Goal: Task Accomplishment & Management: Manage account settings

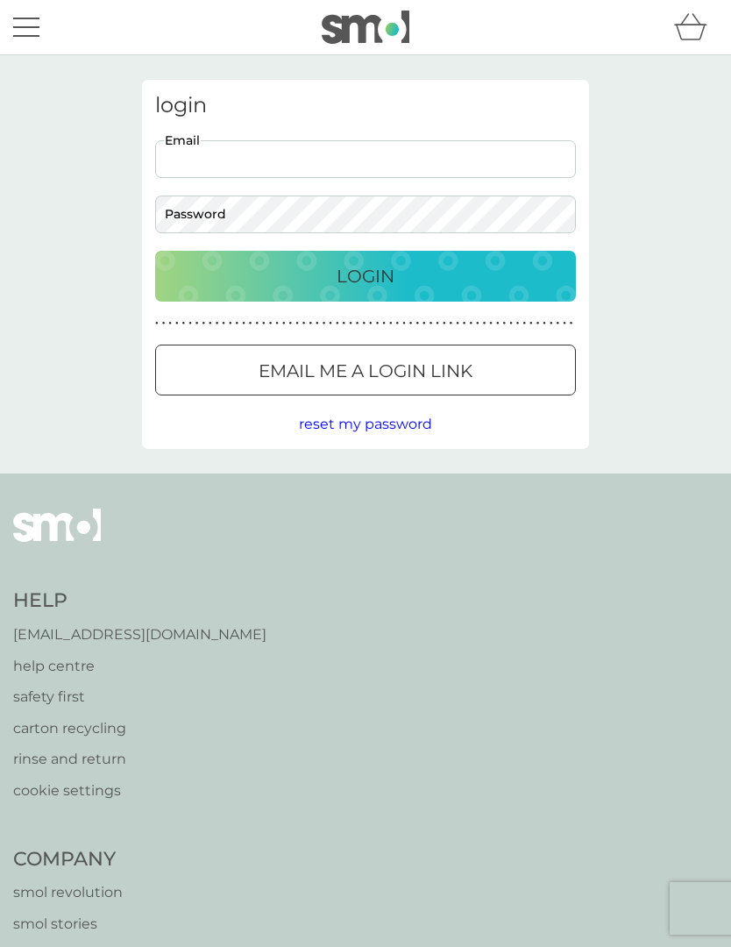
type input "[PERSON_NAME][EMAIL_ADDRESS][PERSON_NAME][PERSON_NAME][DOMAIN_NAME]"
click at [366, 275] on button "Login" at bounding box center [365, 276] width 421 height 51
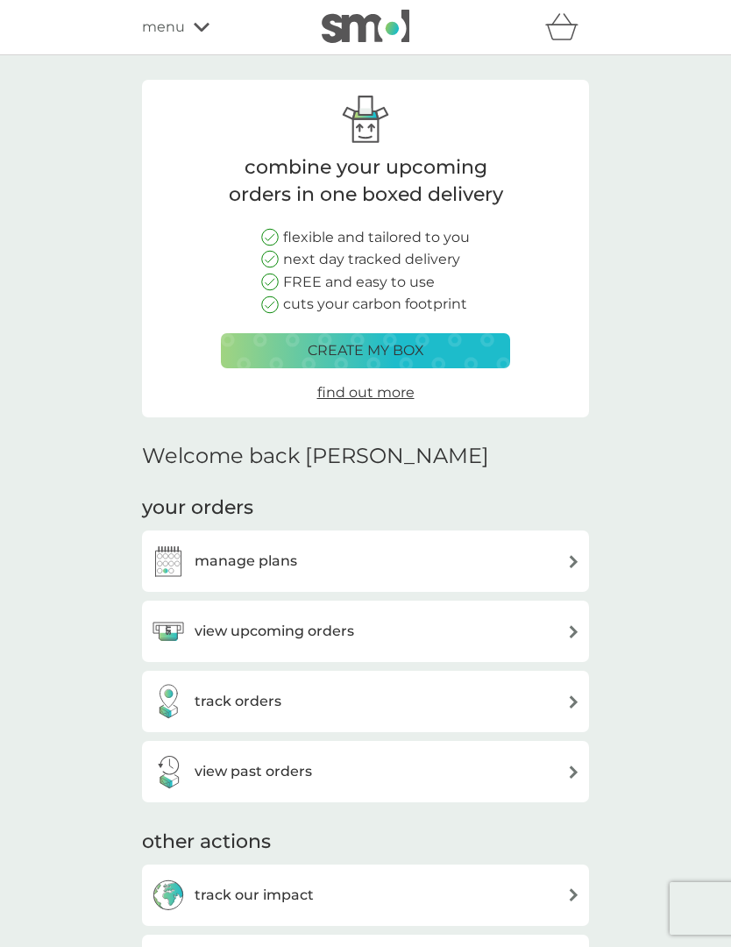
click at [537, 623] on div "view upcoming orders" at bounding box center [366, 631] width 430 height 35
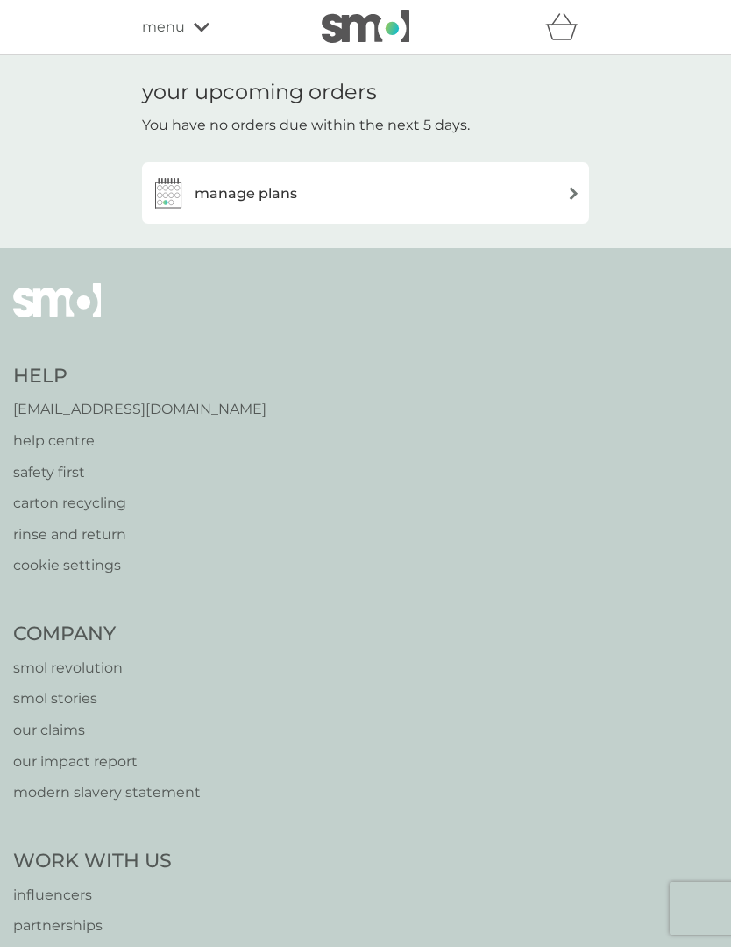
click at [555, 200] on div "manage plans" at bounding box center [366, 192] width 430 height 35
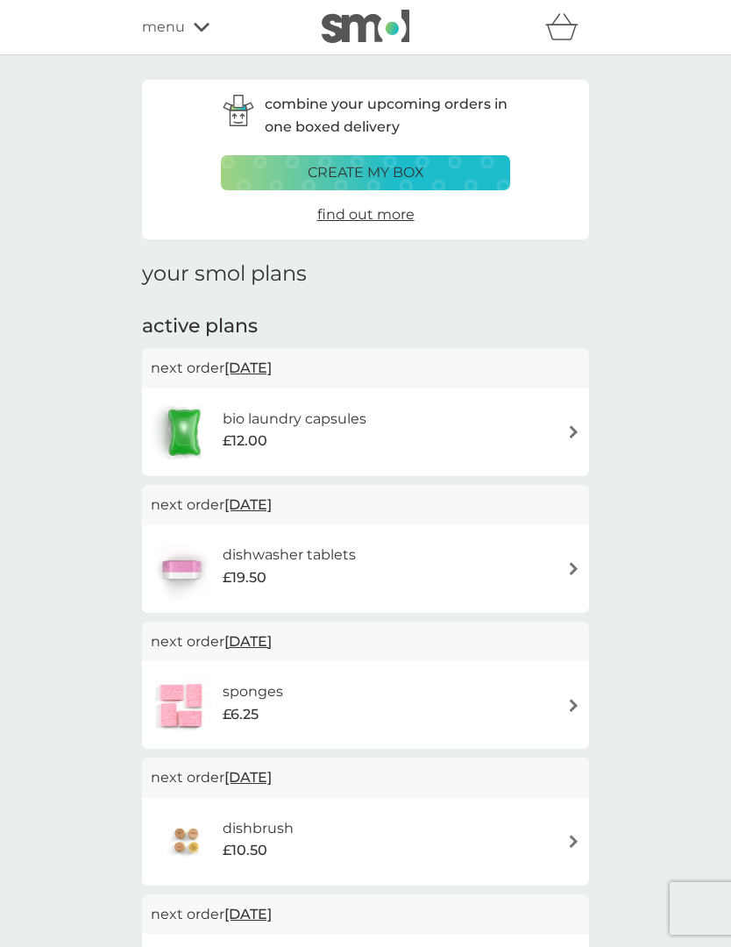
click at [579, 702] on img at bounding box center [573, 705] width 13 height 13
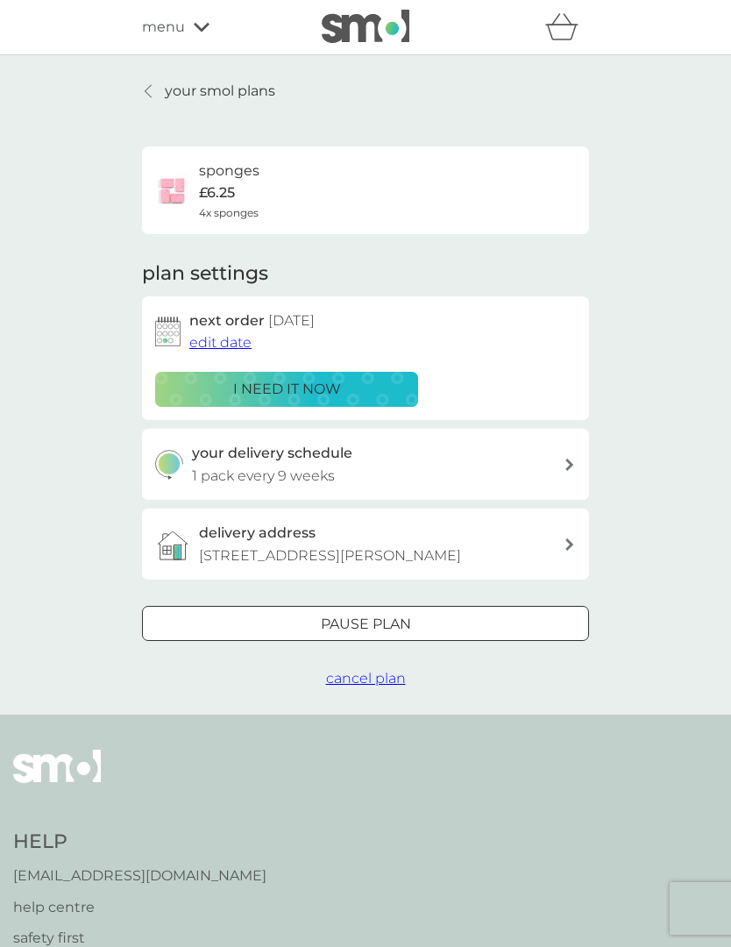
click at [405, 619] on p "Pause plan" at bounding box center [366, 624] width 90 height 23
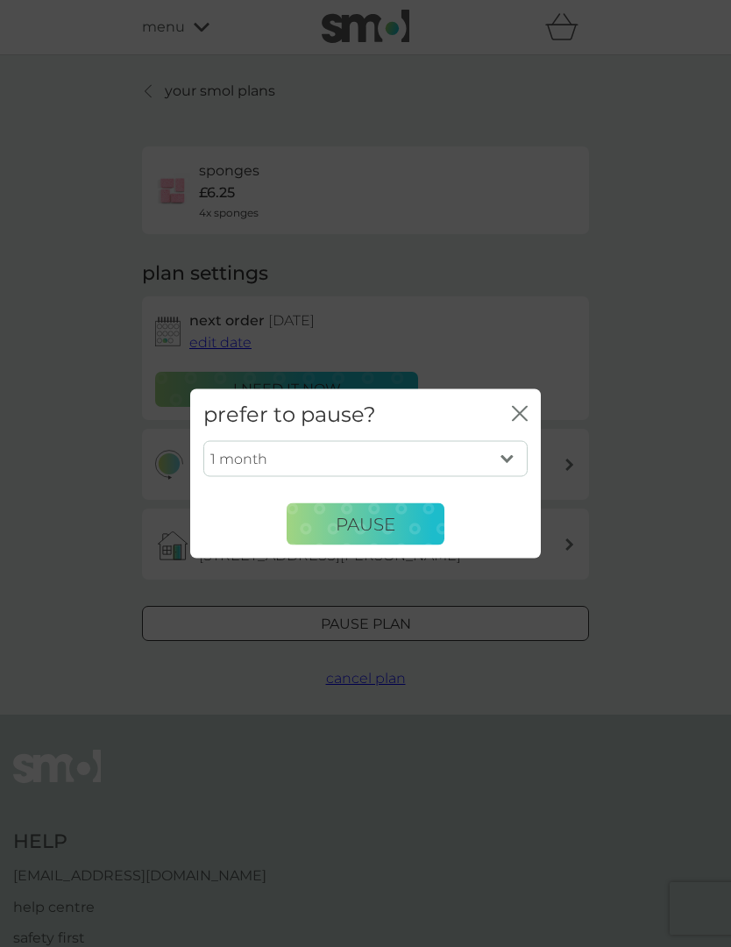
click at [511, 457] on select "1 month 2 months 3 months 4 months 5 months 6 months" at bounding box center [365, 458] width 324 height 37
select select "5"
click at [396, 526] on button "Pause" at bounding box center [366, 524] width 158 height 42
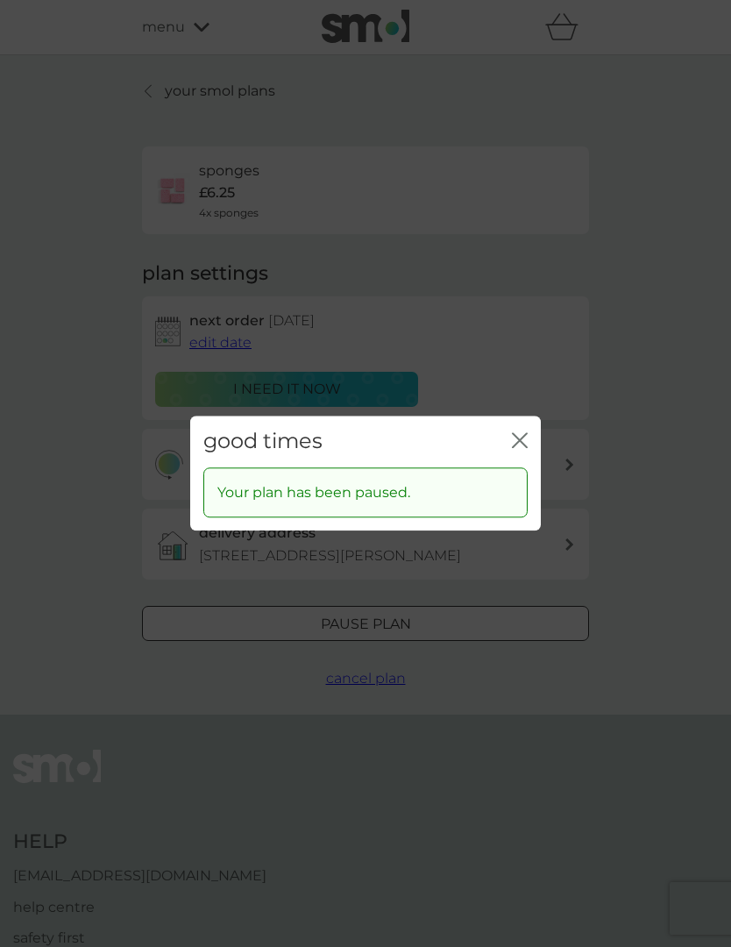
click at [514, 434] on icon "close" at bounding box center [516, 440] width 7 height 14
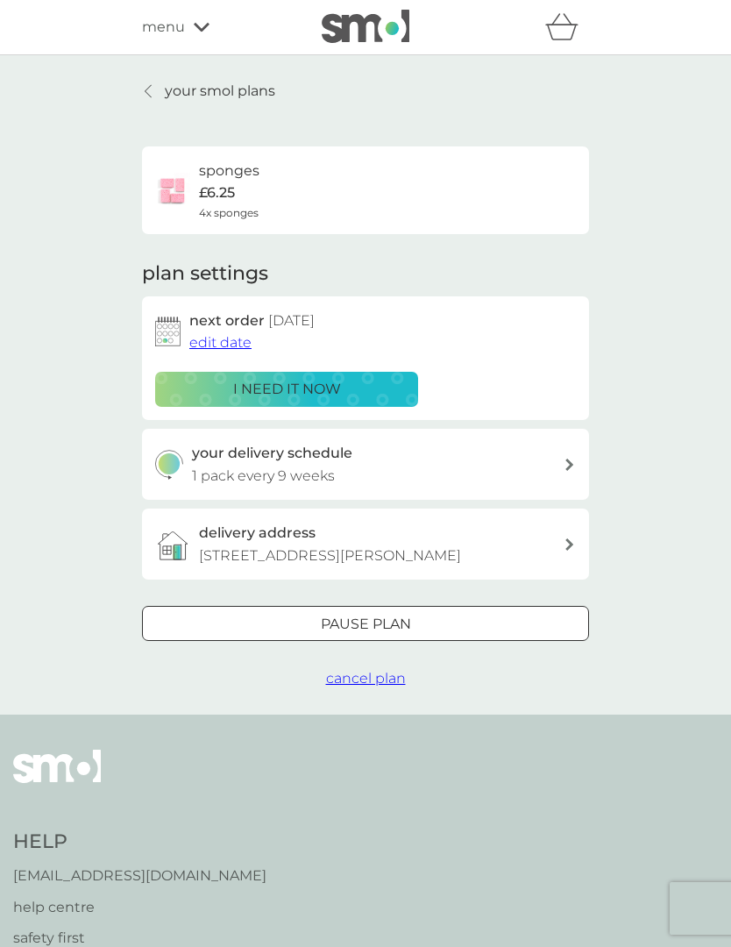
click at [232, 99] on p "your smol plans" at bounding box center [220, 91] width 110 height 23
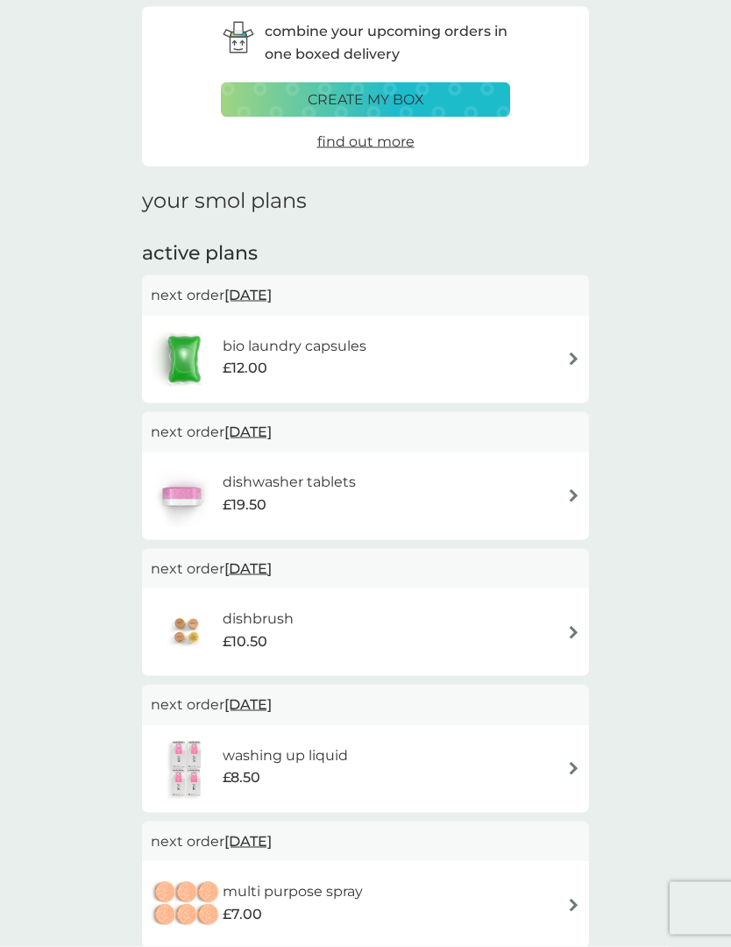
scroll to position [94, 0]
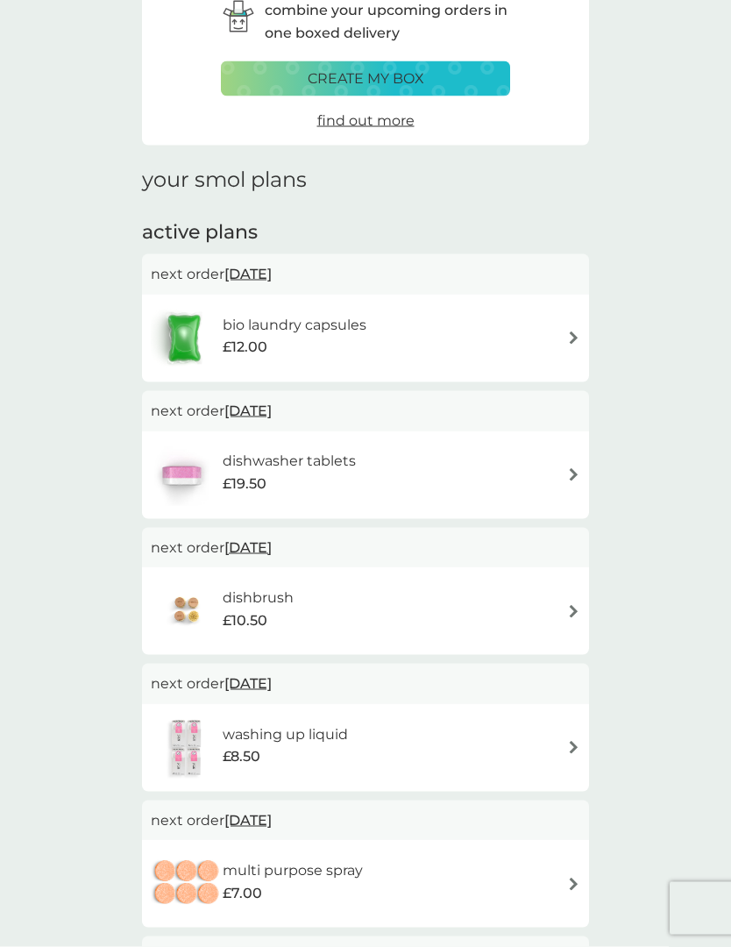
click at [272, 549] on span "15 Jan 2026" at bounding box center [247, 548] width 47 height 34
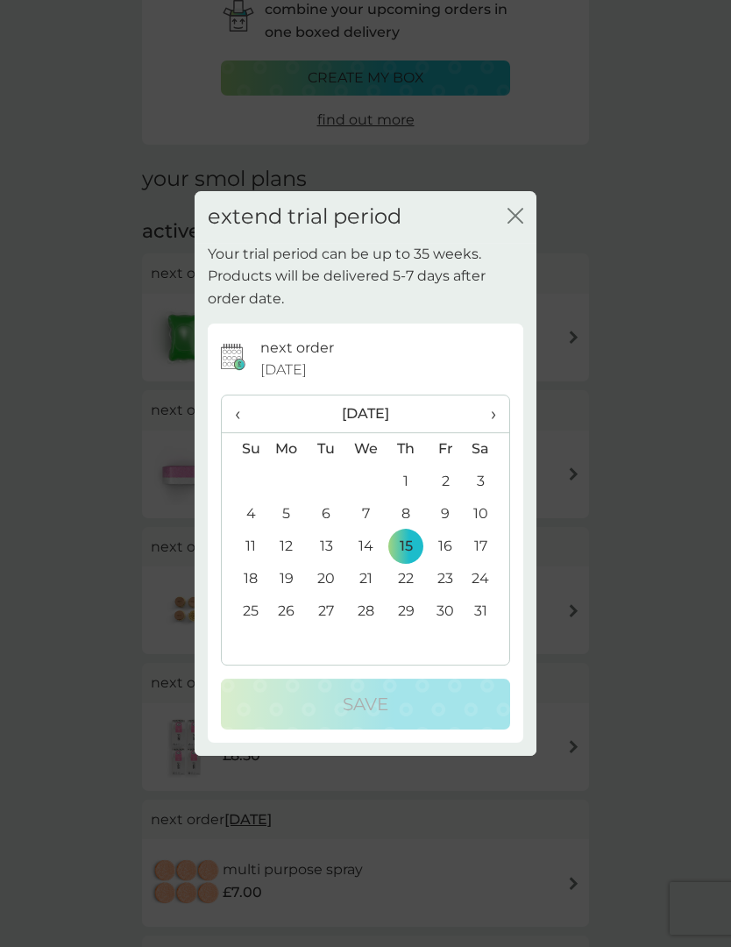
click at [498, 433] on th "›" at bounding box center [488, 414] width 44 height 38
click at [519, 452] on div "next order 15 Jan 2026 ‹ February 2026 › Su Mo Tu We Th Fr Sa 25 26 27 28 29 30…" at bounding box center [366, 533] width 316 height 419
click at [508, 433] on th "›" at bounding box center [488, 414] width 44 height 38
click at [509, 433] on th "›" at bounding box center [488, 414] width 44 height 38
click at [298, 595] on td "20" at bounding box center [287, 579] width 40 height 32
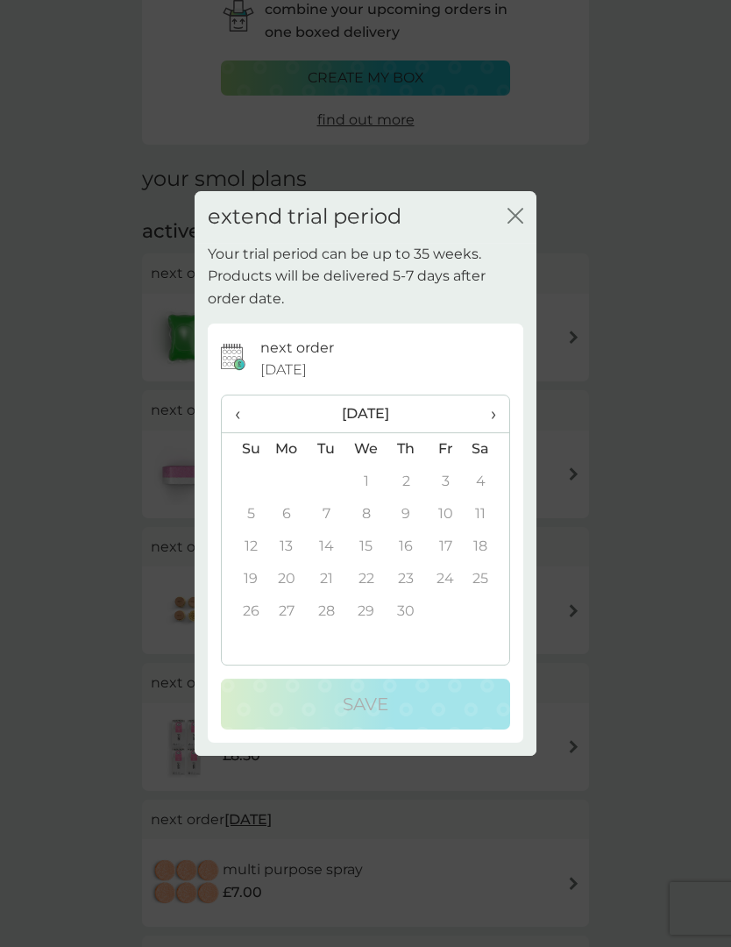
click at [291, 595] on td "20" at bounding box center [287, 579] width 40 height 32
click at [523, 224] on icon "close" at bounding box center [516, 216] width 16 height 16
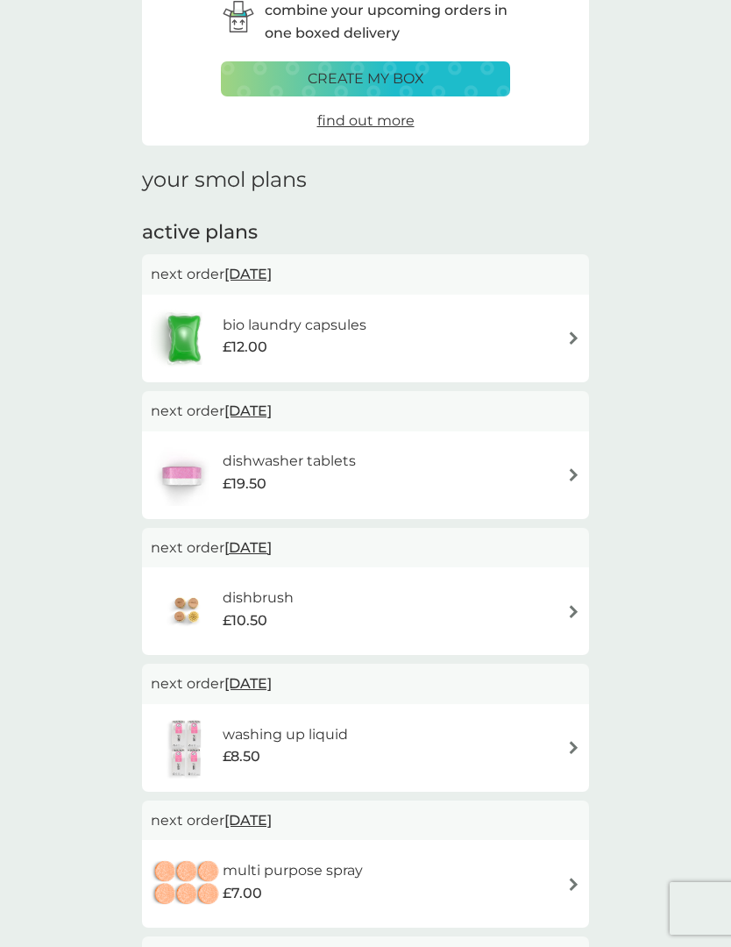
click at [554, 618] on div "dishbrush £10.50" at bounding box center [366, 611] width 430 height 61
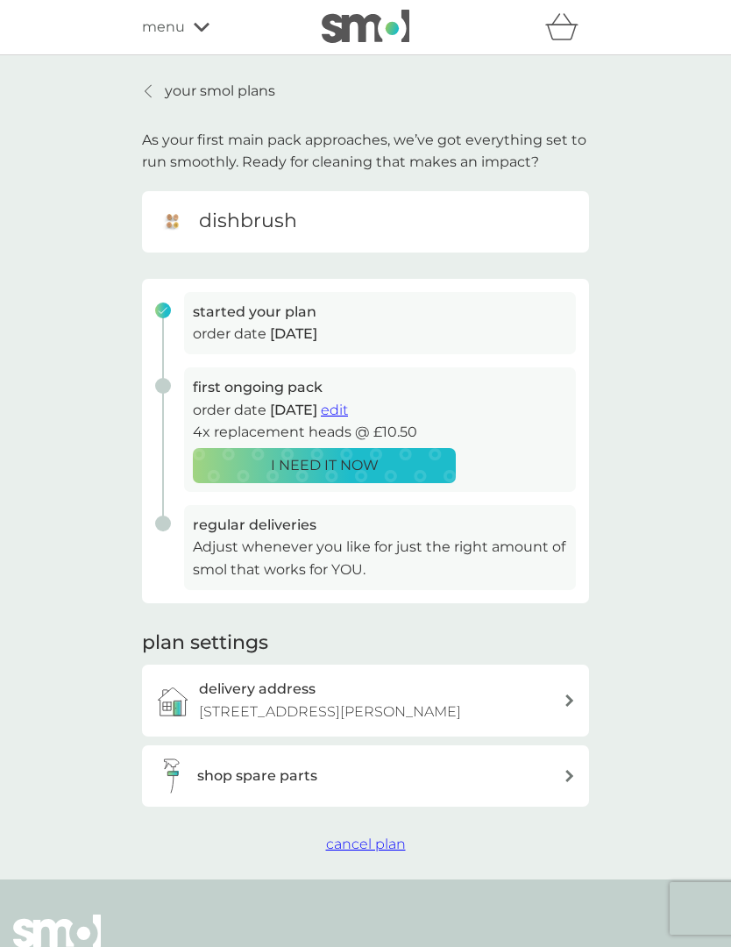
click at [174, 381] on div "first ongoing pack order date 15 Jan 2026 edit 4x replacement heads @ £10.50 I …" at bounding box center [359, 436] width 434 height 138
click at [250, 96] on p "your smol plans" at bounding box center [220, 91] width 110 height 23
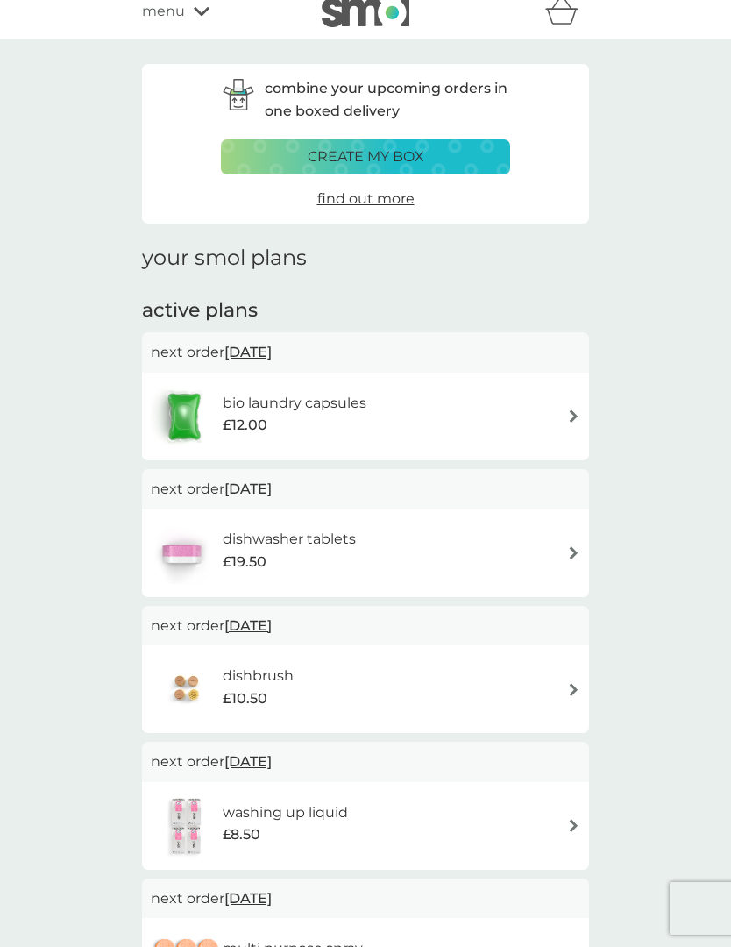
scroll to position [17, 0]
click at [495, 419] on div "bio laundry capsules £12.00" at bounding box center [366, 415] width 430 height 61
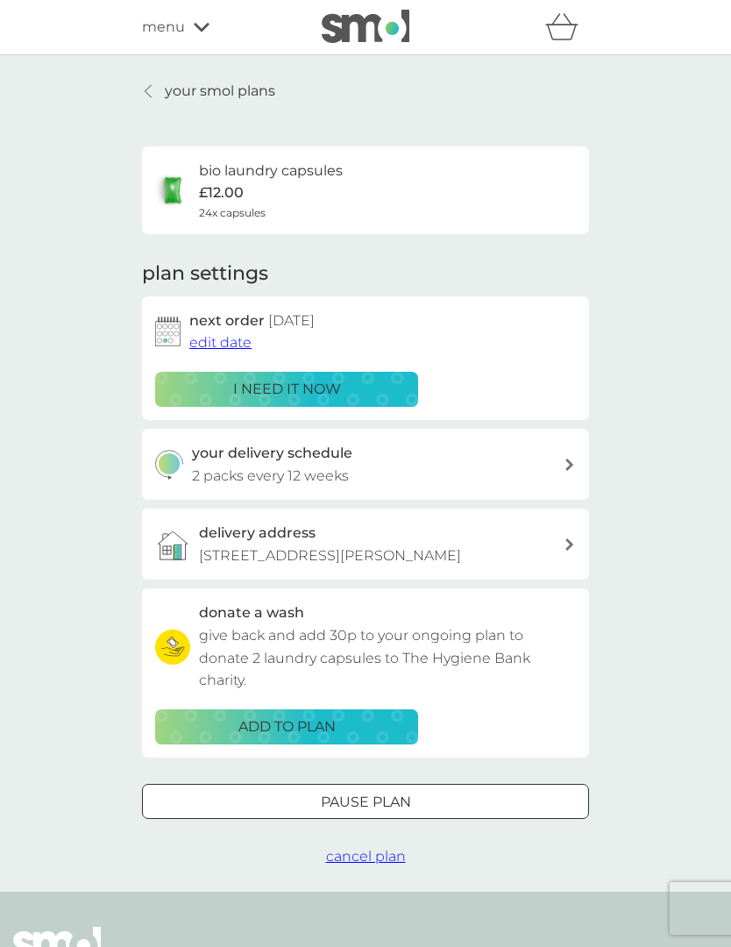
click at [227, 341] on span "edit date" at bounding box center [220, 342] width 62 height 17
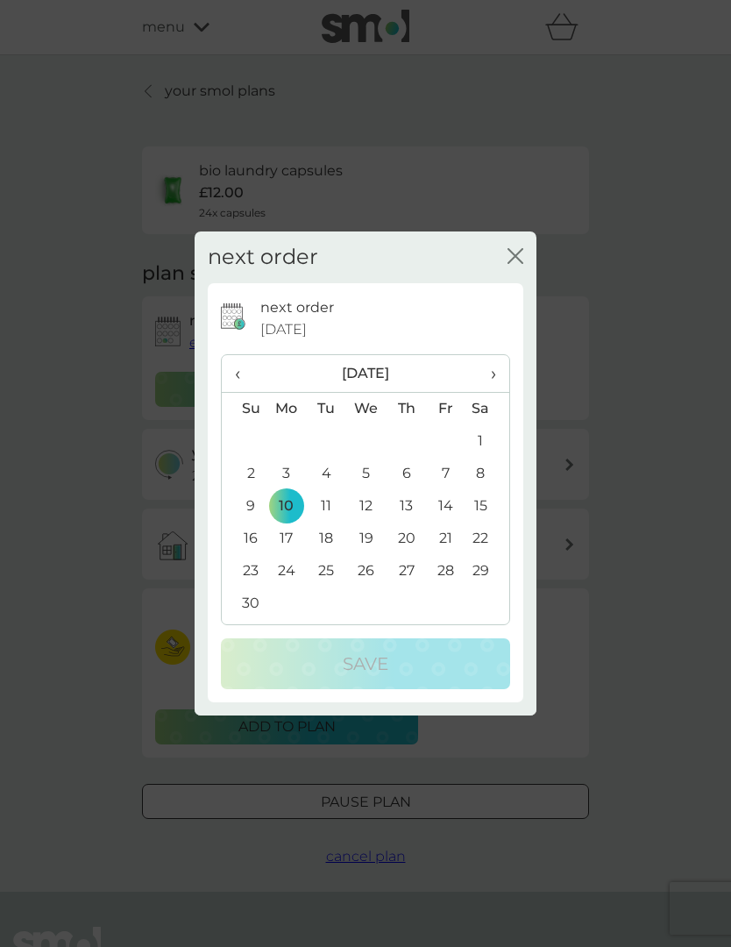
click at [297, 557] on td "24" at bounding box center [287, 571] width 40 height 32
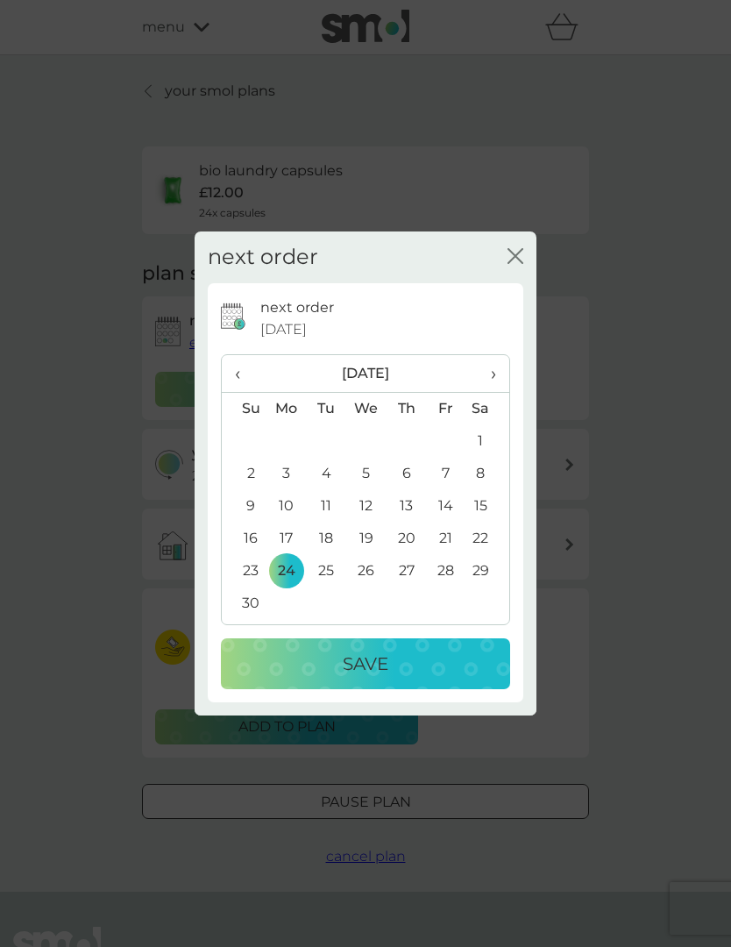
click at [289, 550] on td "17" at bounding box center [287, 539] width 40 height 32
click at [407, 688] on button "Save" at bounding box center [365, 663] width 289 height 51
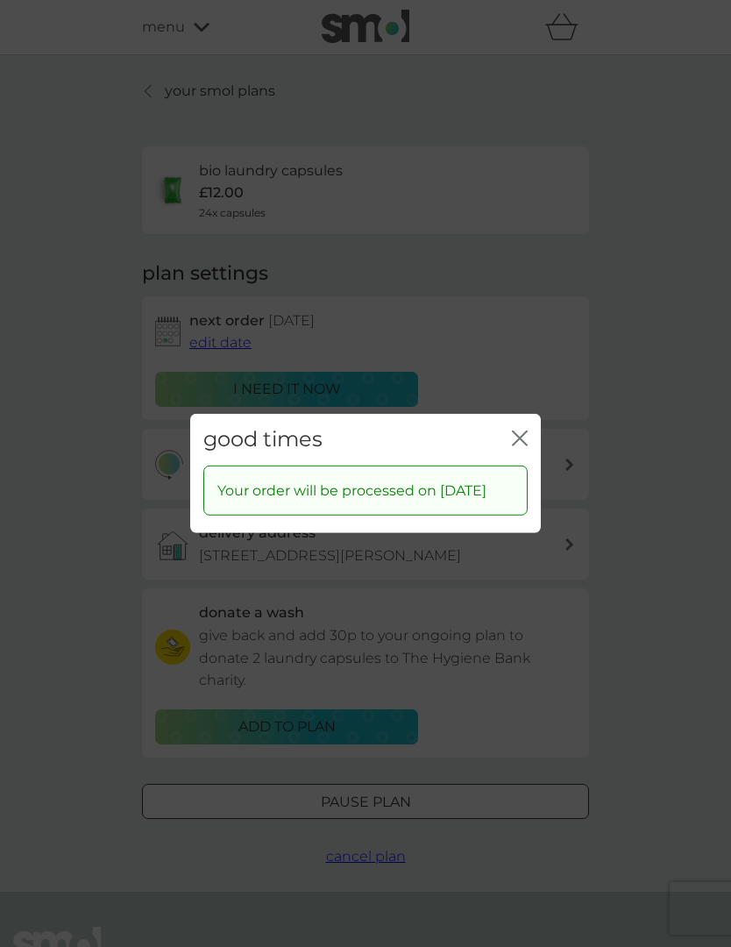
click at [513, 448] on div "good times close" at bounding box center [365, 440] width 351 height 52
click at [510, 446] on div "good times close" at bounding box center [365, 440] width 351 height 52
click at [238, 103] on div "good times close Your order will be processed on 17 Nov 2025" at bounding box center [365, 473] width 731 height 947
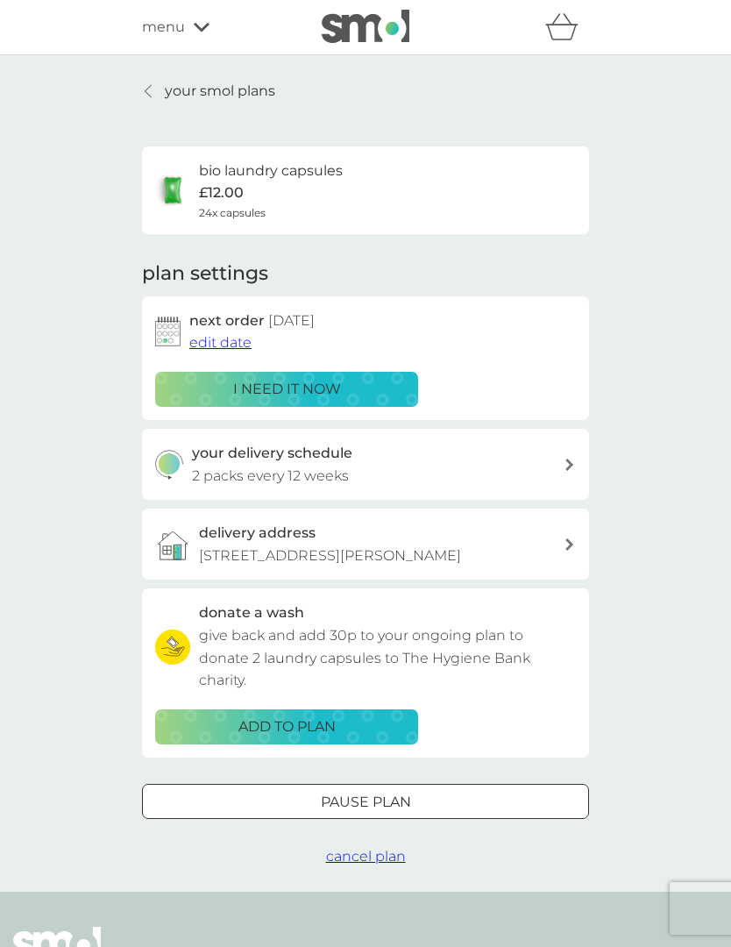
click at [222, 89] on p "your smol plans" at bounding box center [220, 91] width 110 height 23
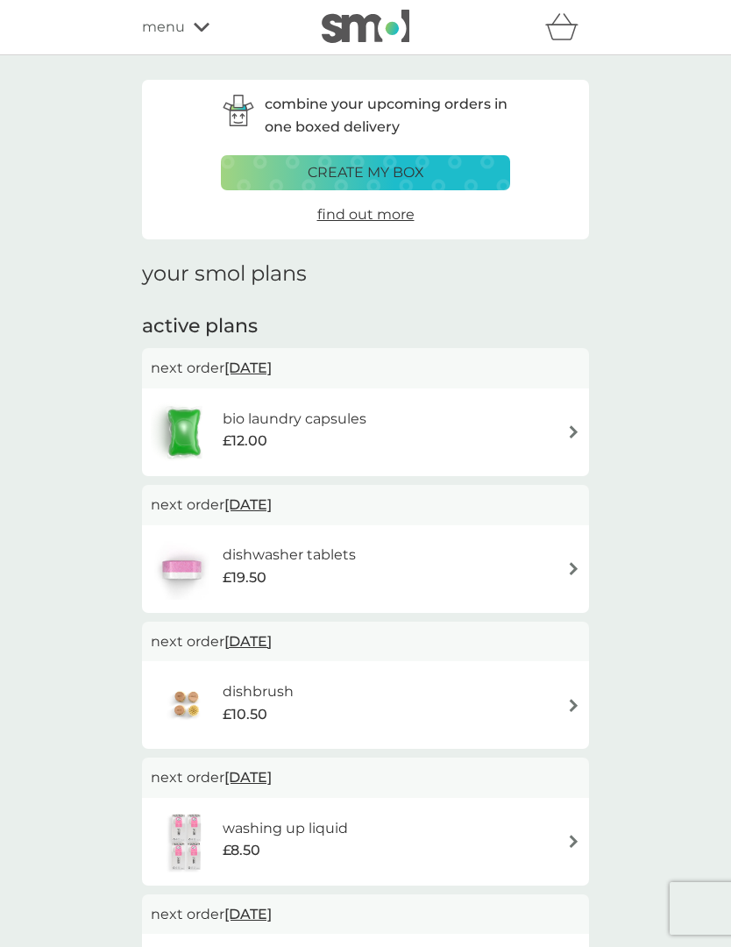
click at [418, 169] on p "create my box" at bounding box center [366, 172] width 117 height 23
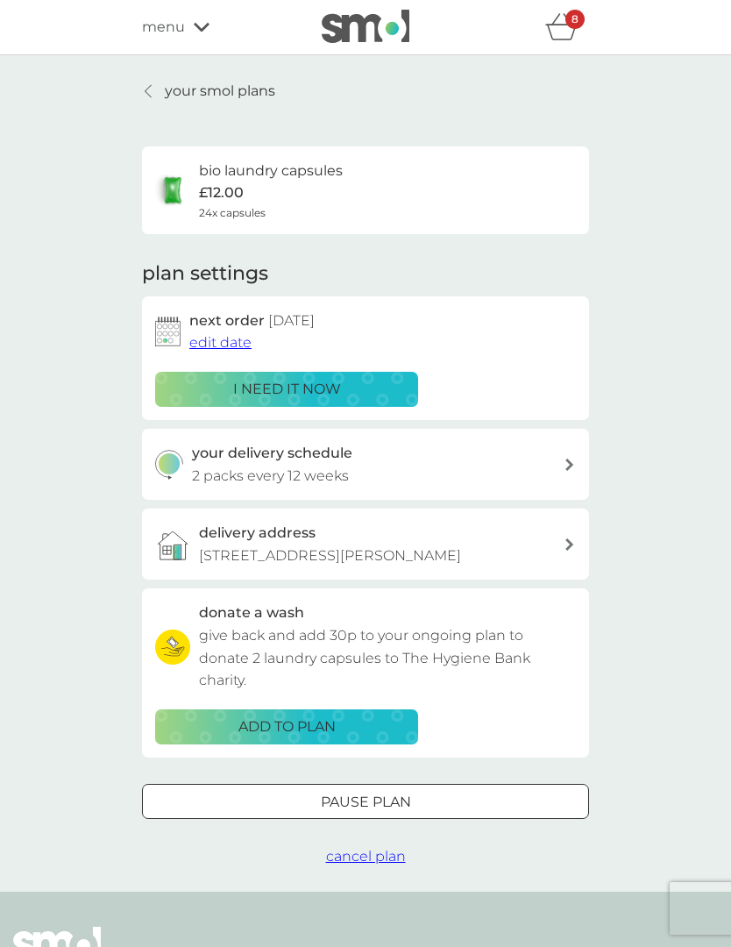
click at [244, 94] on p "your smol plans" at bounding box center [220, 91] width 110 height 23
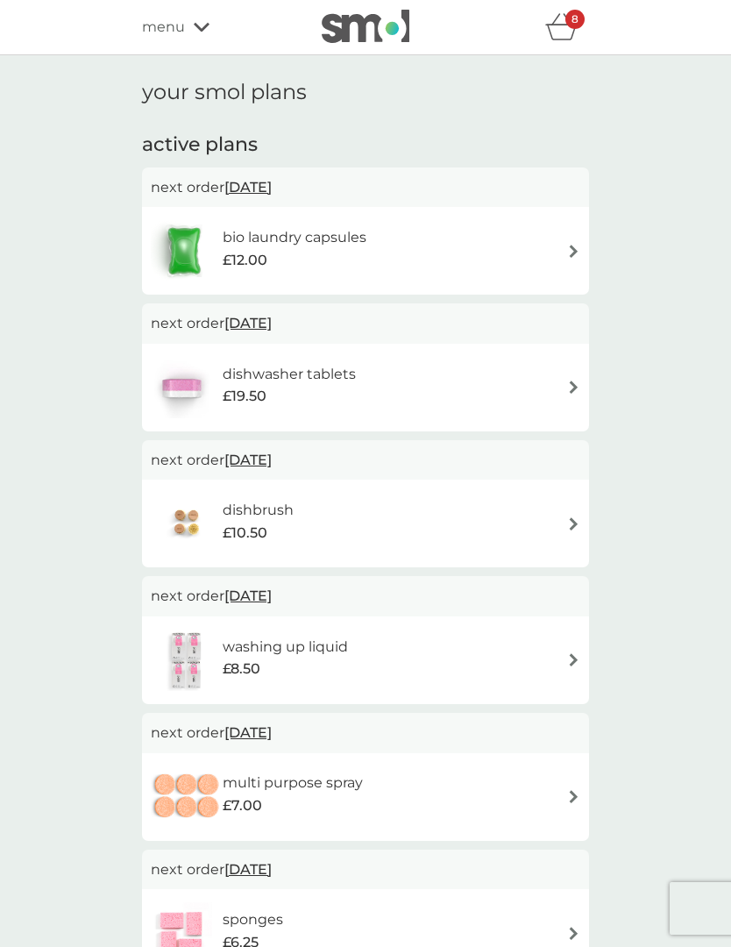
click at [497, 249] on div "bio laundry capsules £12.00" at bounding box center [366, 250] width 430 height 61
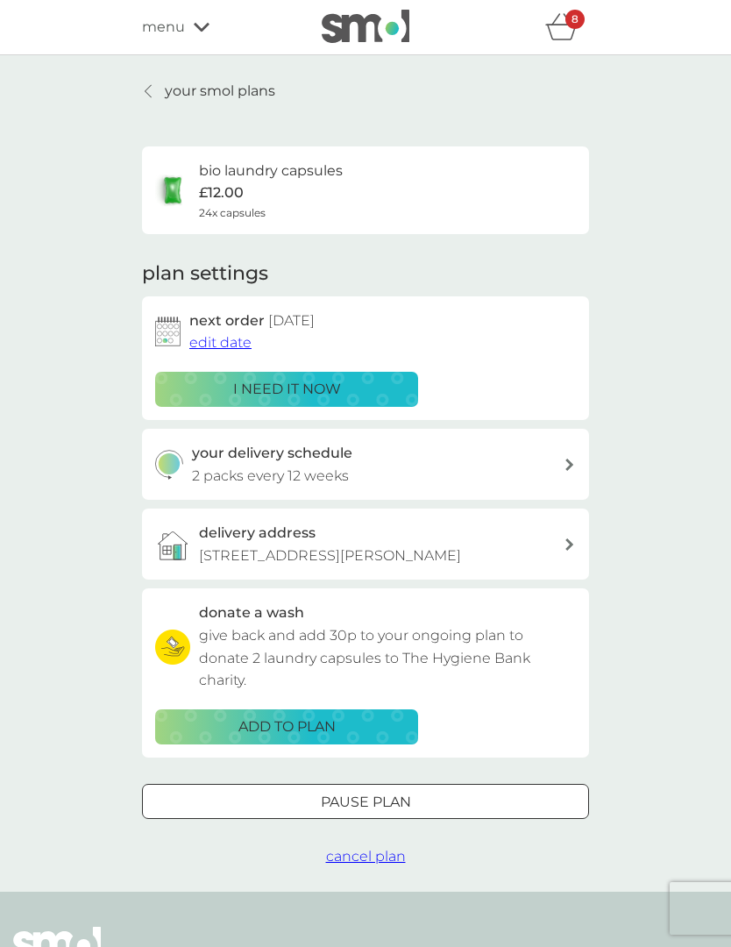
click at [149, 89] on icon at bounding box center [148, 91] width 7 height 14
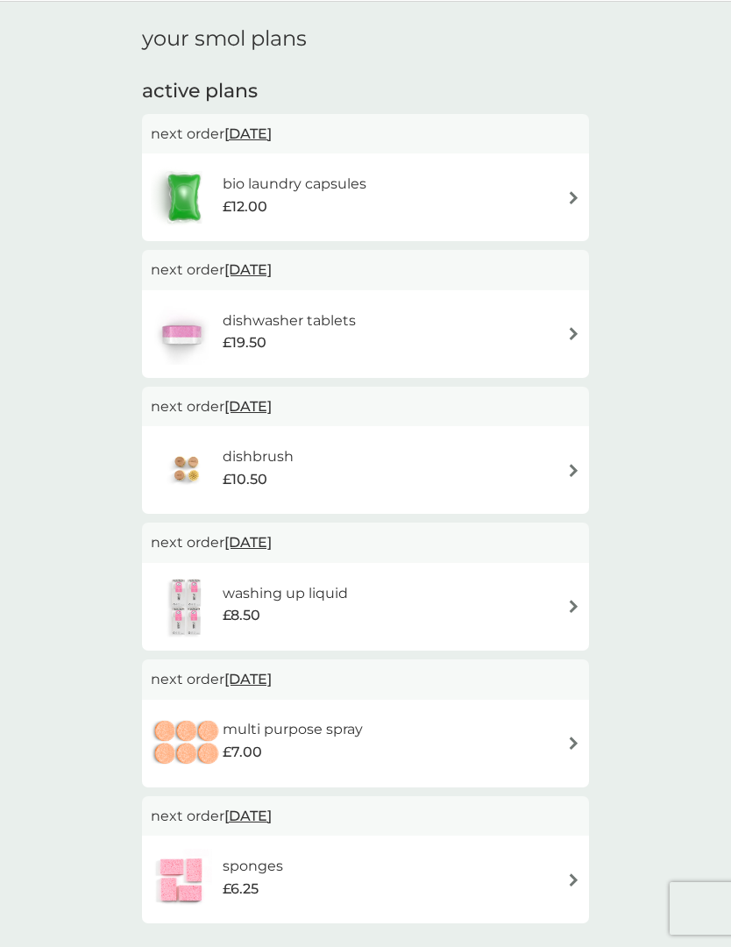
scroll to position [61, 0]
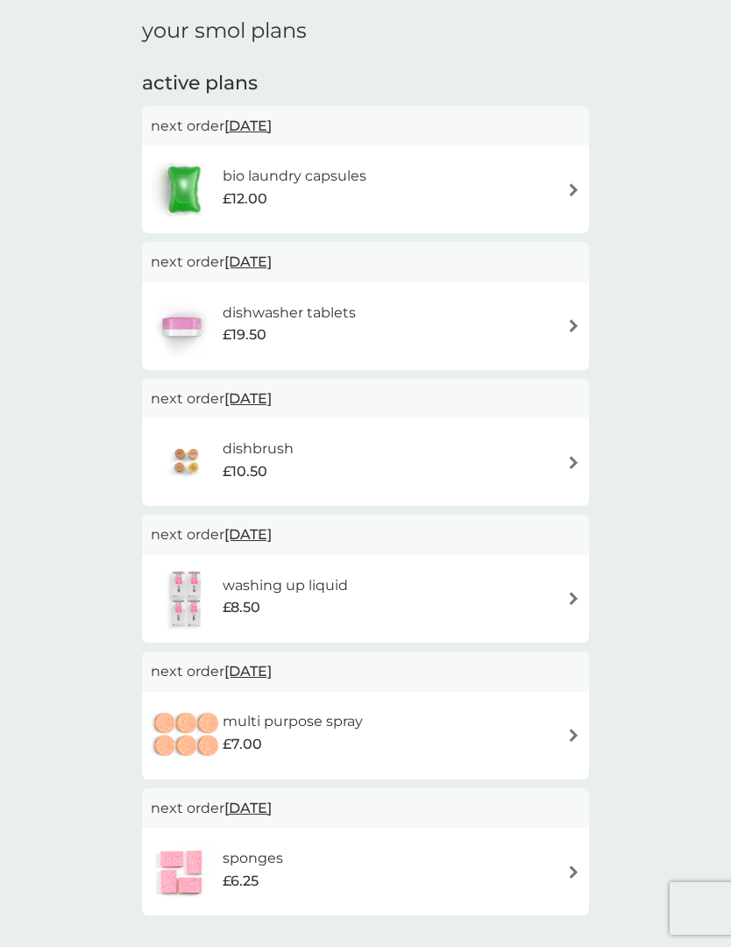
click at [179, 267] on p "next order 17 Nov 2025" at bounding box center [366, 262] width 430 height 23
click at [232, 336] on span "£19.50" at bounding box center [245, 335] width 44 height 23
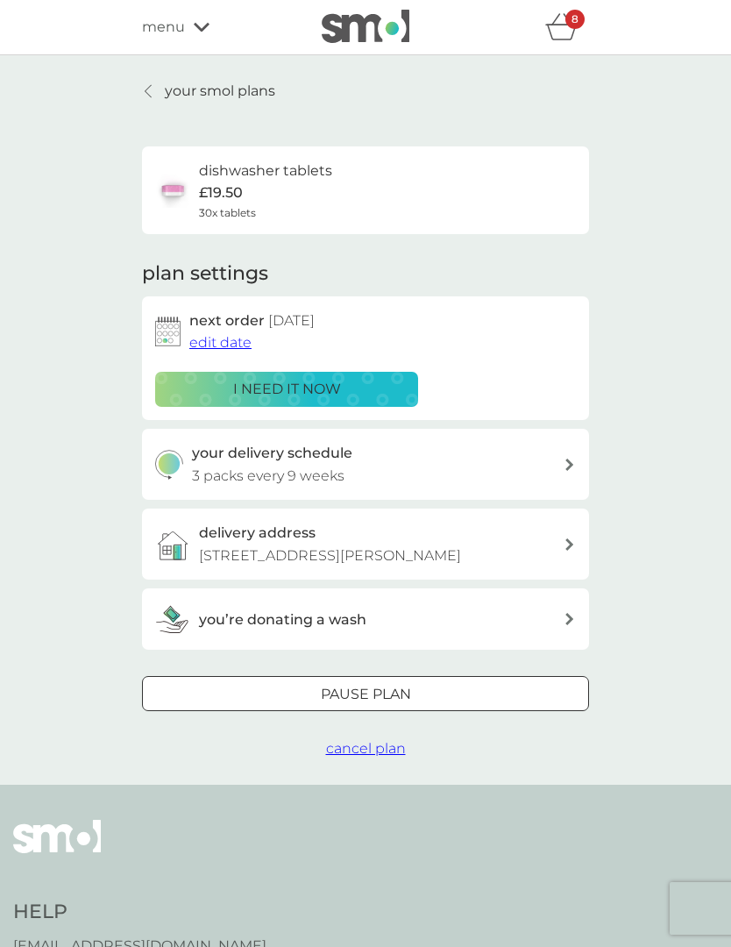
click at [152, 97] on icon at bounding box center [148, 91] width 7 height 14
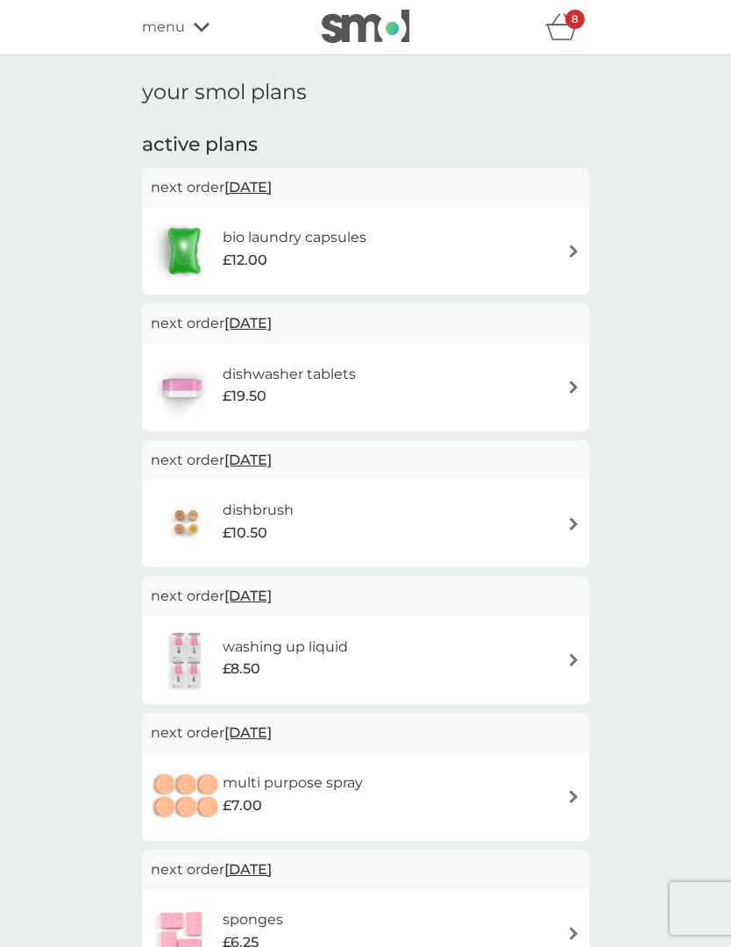
click at [165, 265] on img at bounding box center [184, 250] width 67 height 61
click at [559, 30] on icon "basket" at bounding box center [561, 26] width 33 height 27
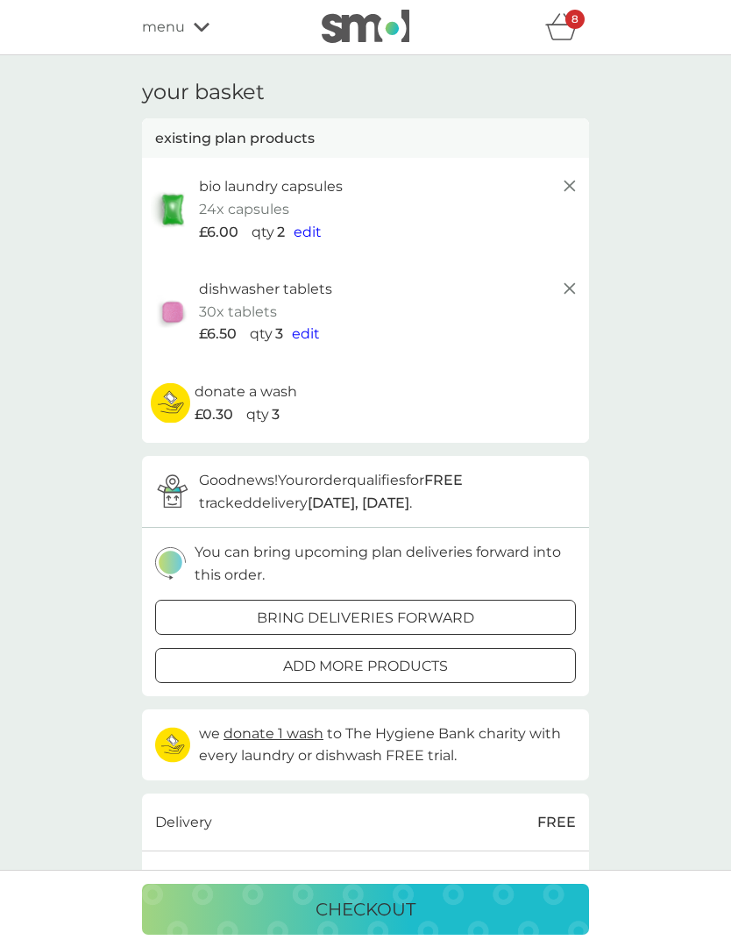
click at [590, 189] on div "your basket existing plan products bio laundry capsules 24x capsules £6.00 qty …" at bounding box center [366, 661] width 474 height 1162
click at [559, 199] on div "bio laundry capsules 24x capsules £6.00 qty 2 edit" at bounding box center [389, 209] width 381 height 68
click at [573, 194] on icon at bounding box center [569, 185] width 21 height 21
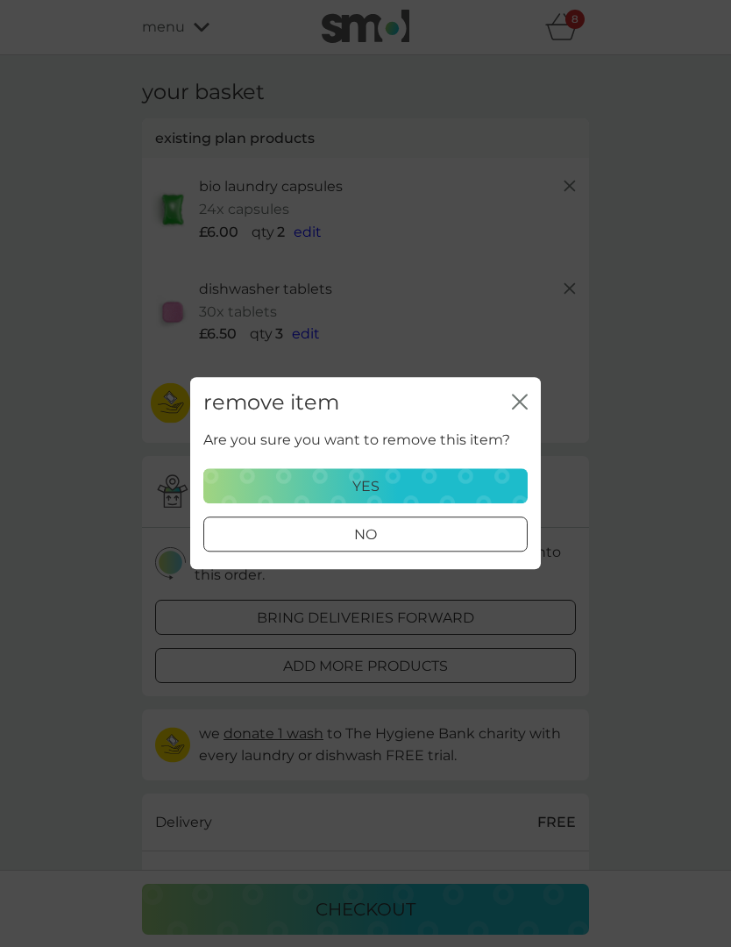
click at [460, 493] on div "yes" at bounding box center [366, 486] width 302 height 23
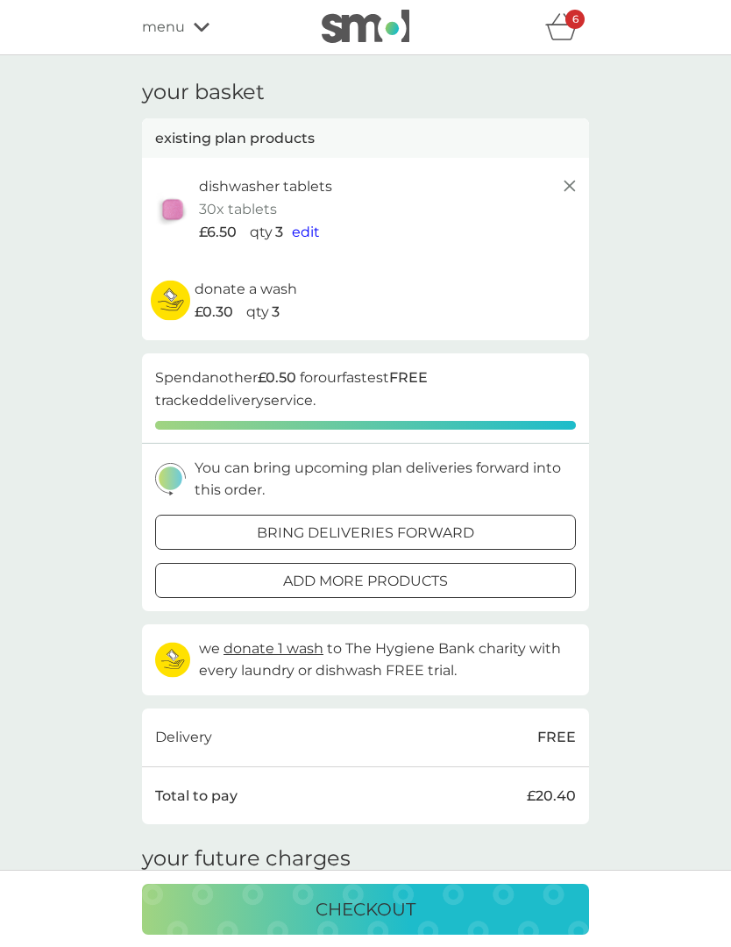
click at [588, 286] on div "donate a wash £0.30 qty 3" at bounding box center [365, 300] width 447 height 80
click at [565, 192] on icon at bounding box center [569, 185] width 21 height 21
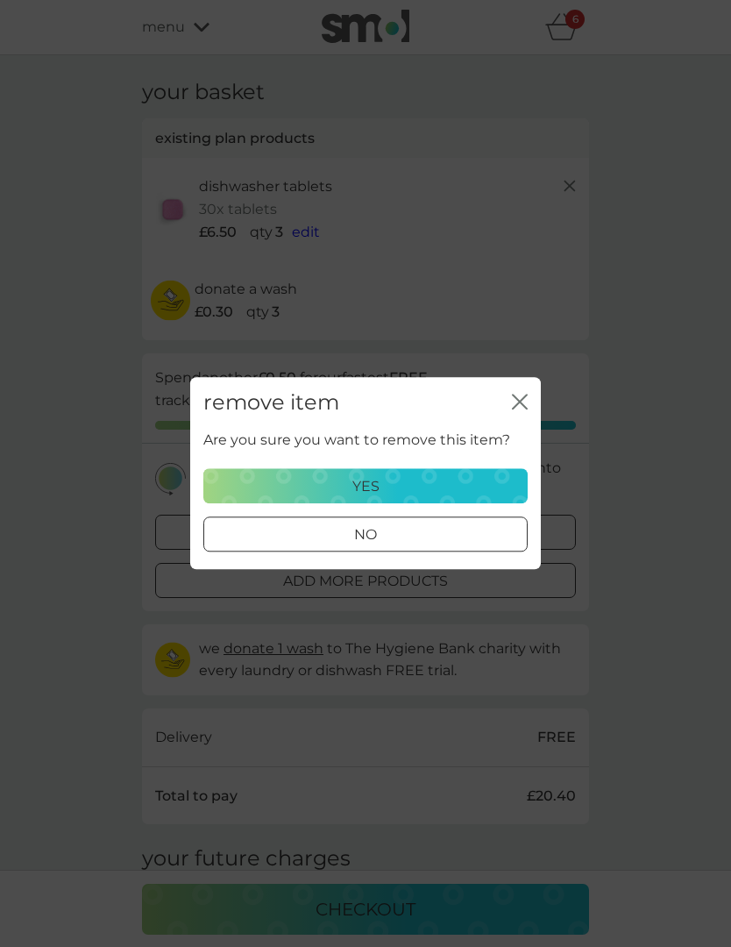
click at [424, 486] on div "yes" at bounding box center [366, 486] width 302 height 23
